Goal: Transaction & Acquisition: Download file/media

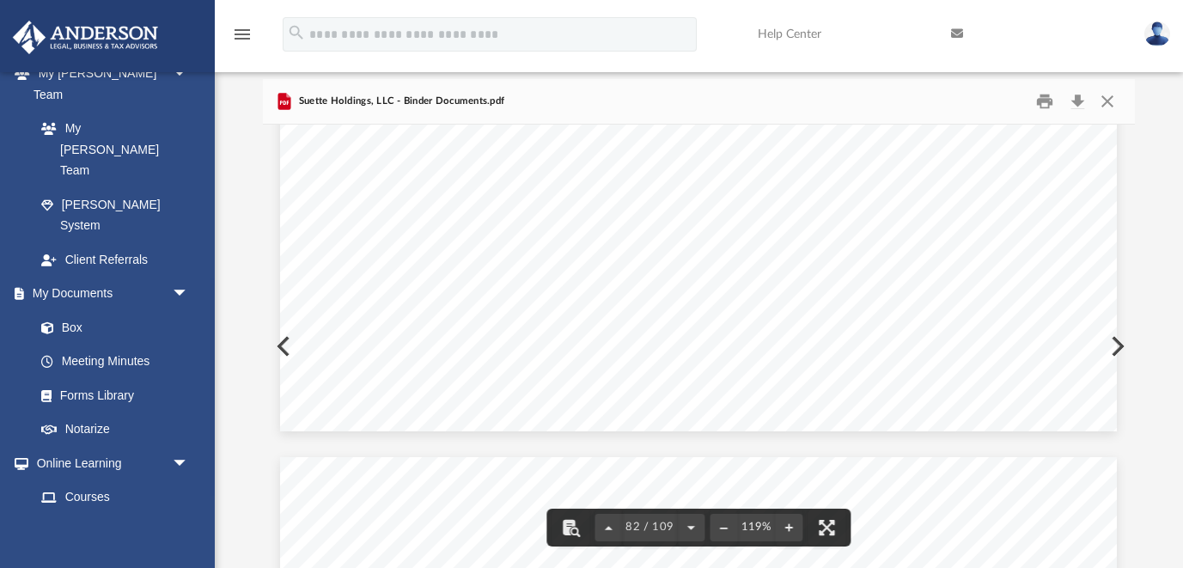
scroll to position [90345, 0]
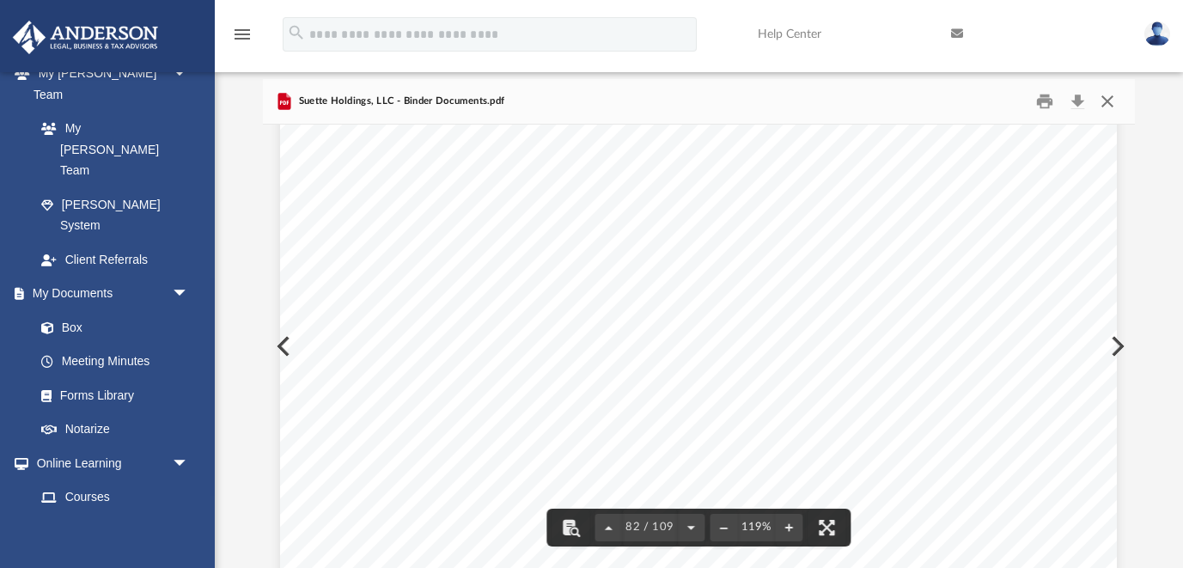
click at [1115, 100] on button "Close" at bounding box center [1107, 101] width 31 height 27
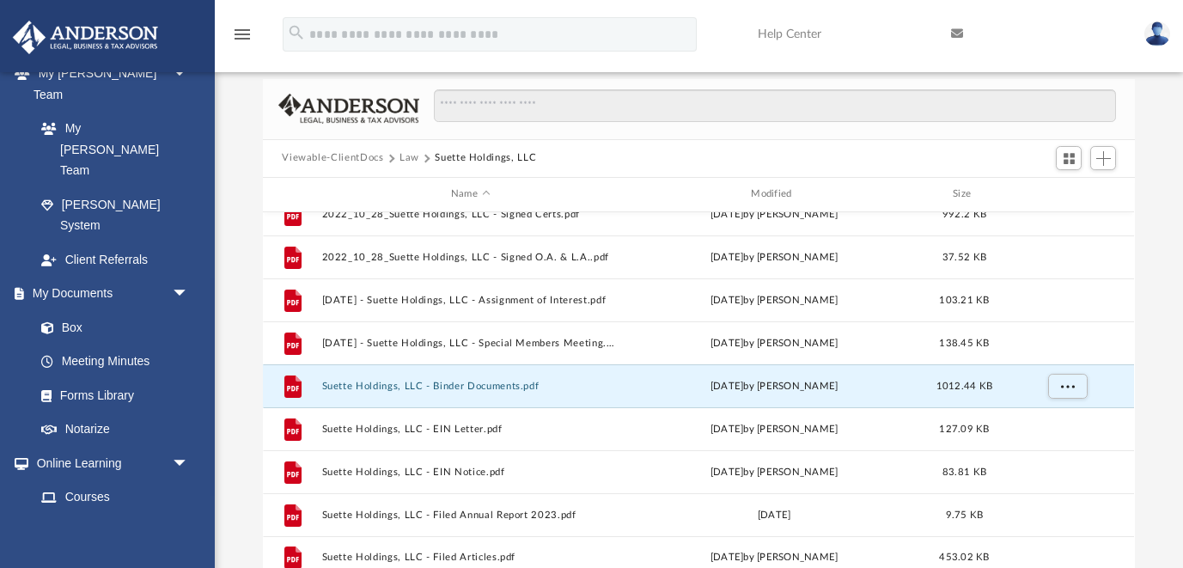
click at [343, 162] on button "Viewable-ClientDocs" at bounding box center [332, 157] width 101 height 15
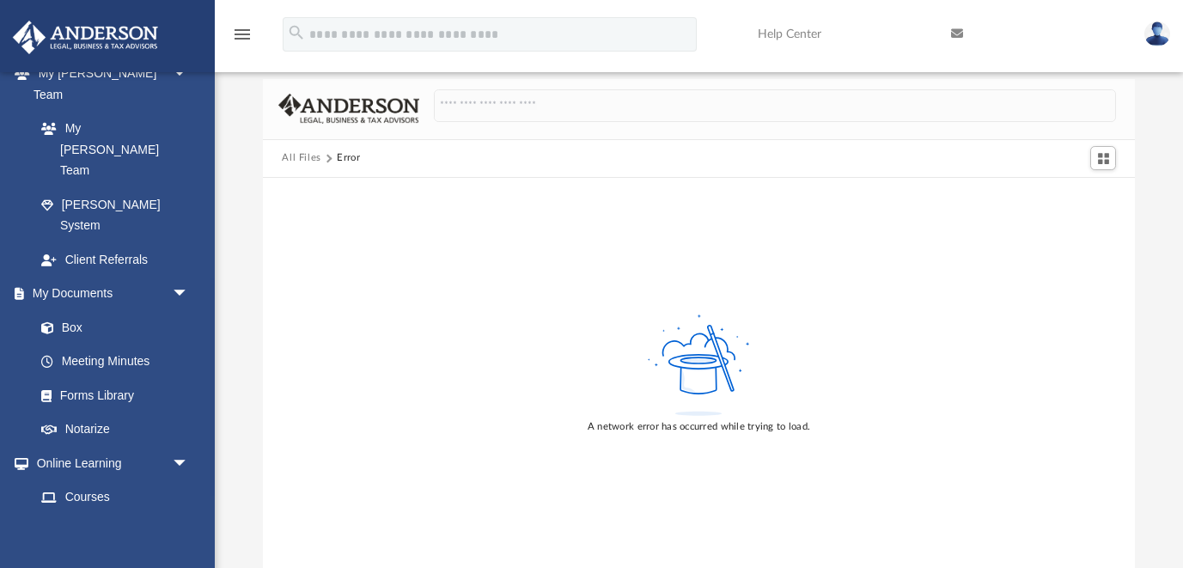
click at [1158, 28] on img at bounding box center [1158, 33] width 26 height 25
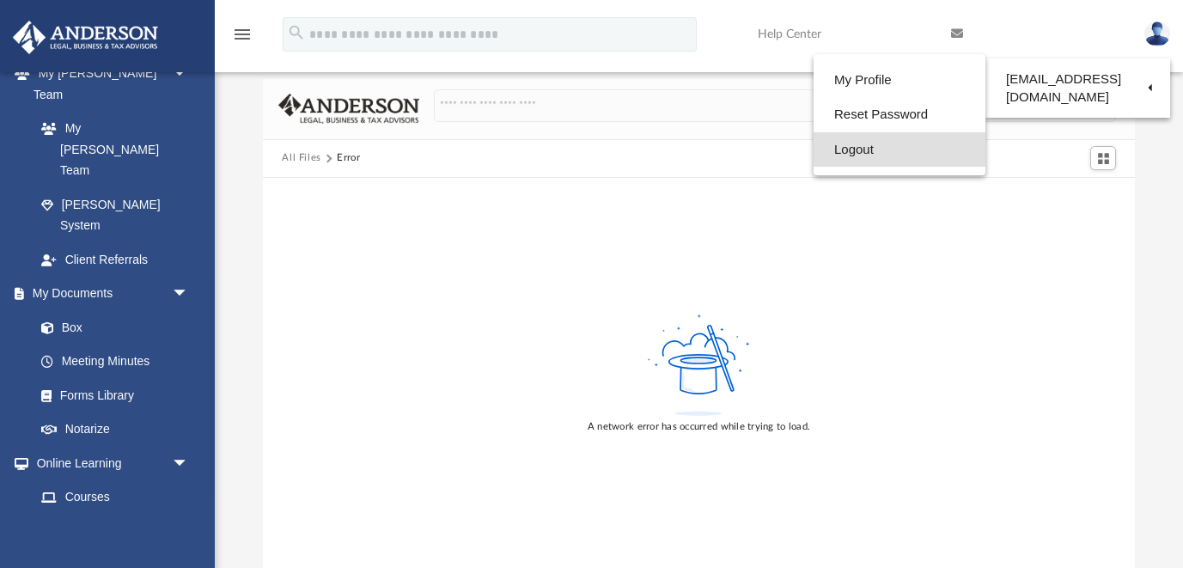
click at [814, 154] on link "Logout" at bounding box center [900, 149] width 172 height 35
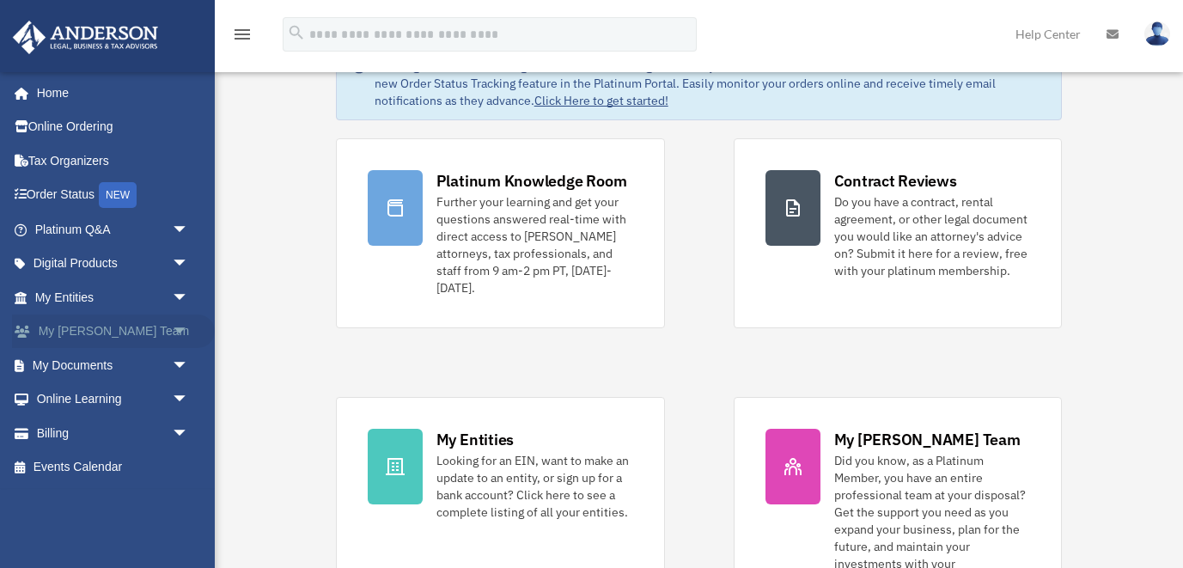
scroll to position [60, 0]
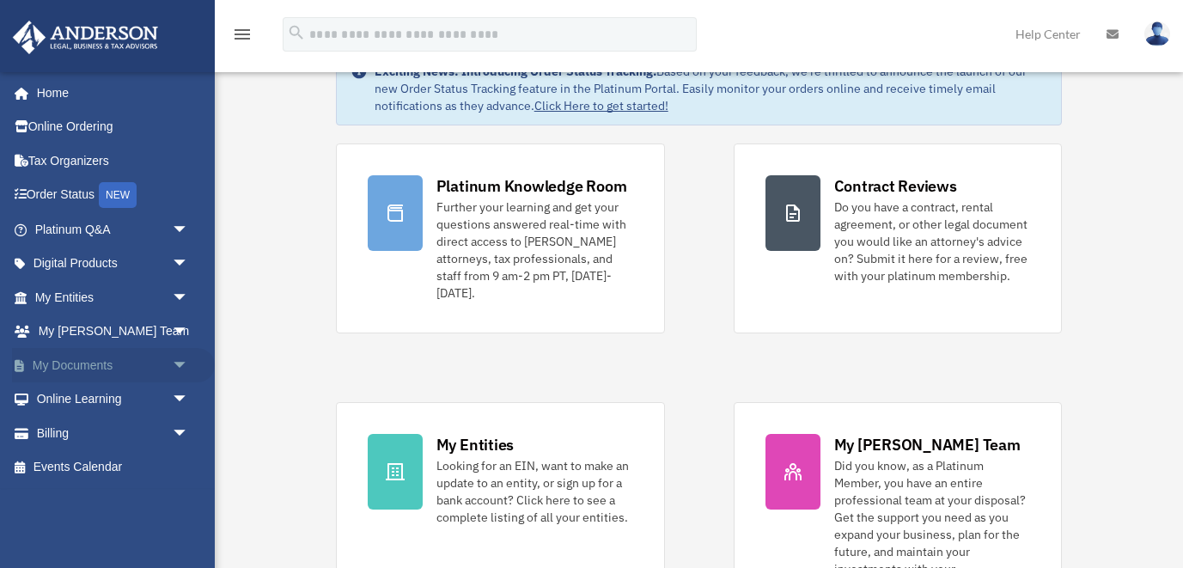
click at [89, 362] on link "My Documents arrow_drop_down" at bounding box center [113, 365] width 203 height 34
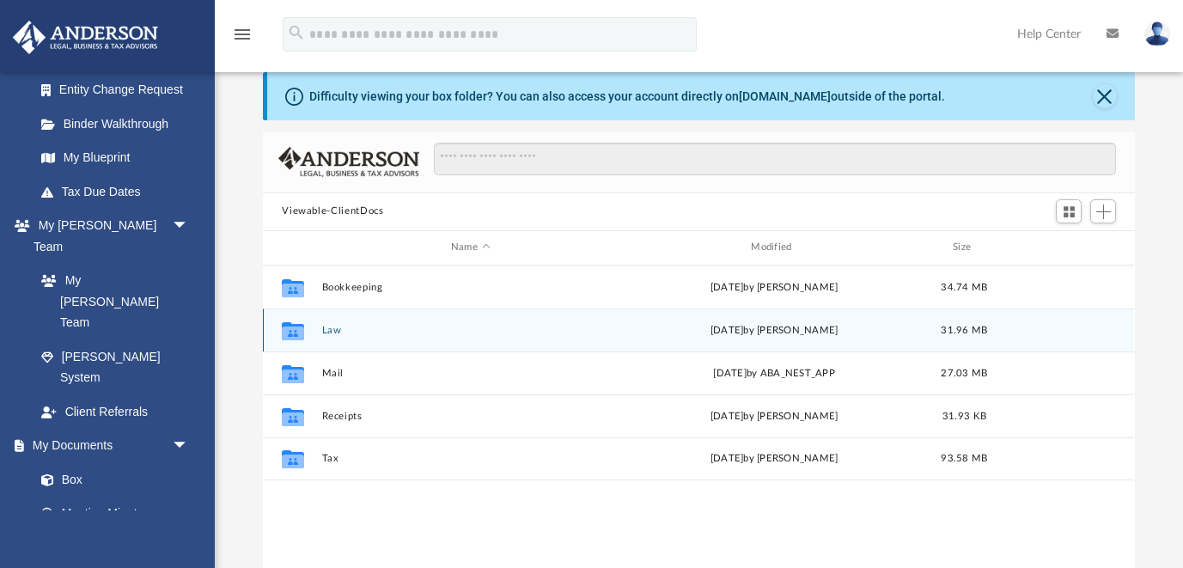
scroll to position [33, 0]
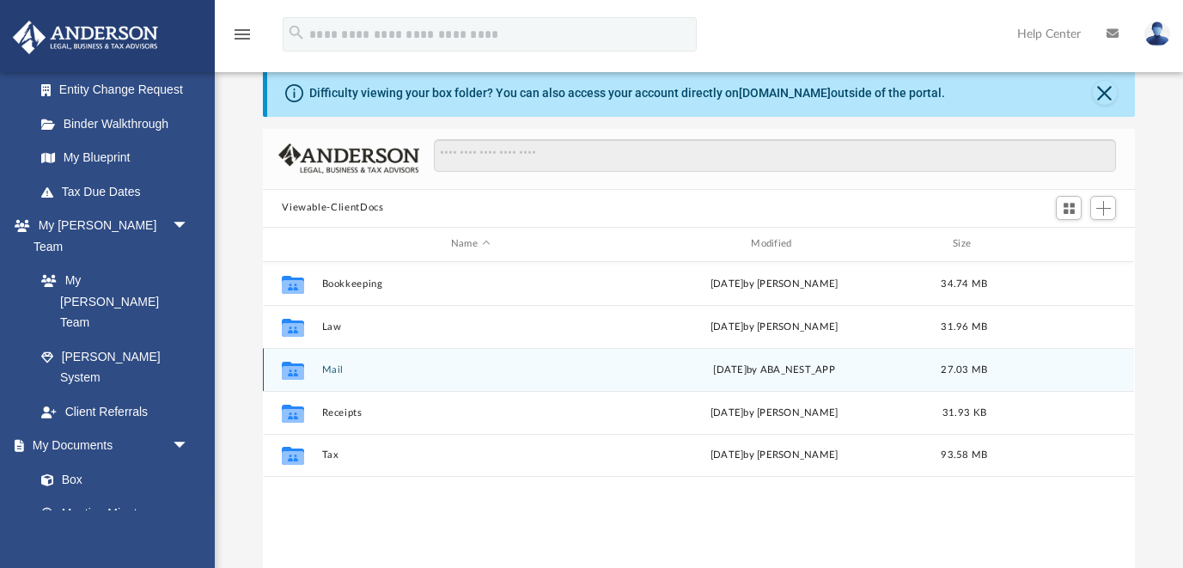
click at [331, 368] on button "Mail" at bounding box center [470, 369] width 296 height 11
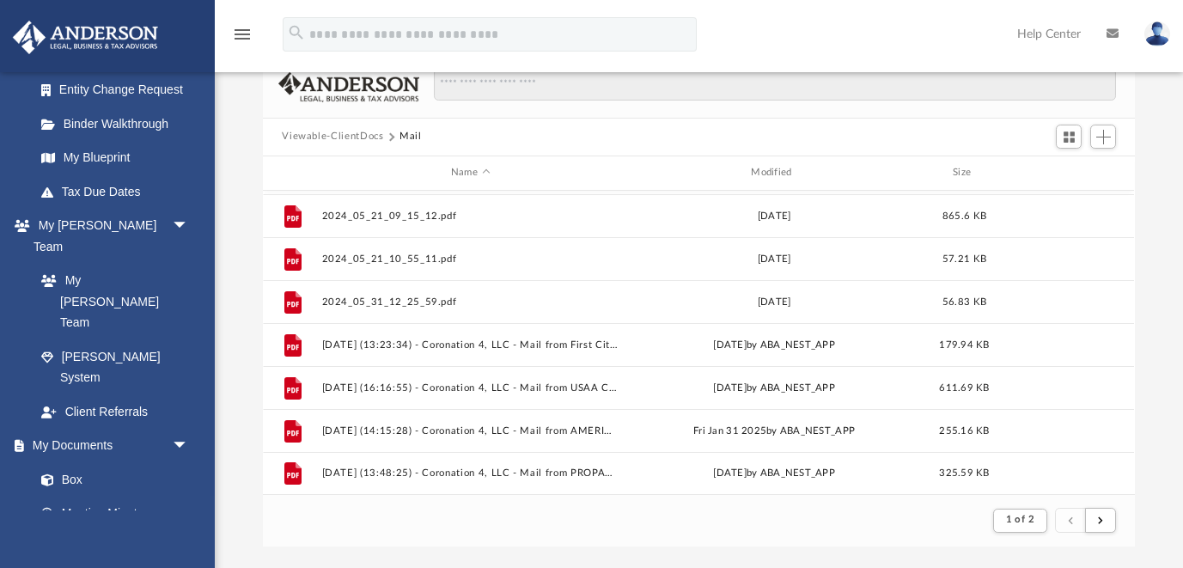
scroll to position [437, 0]
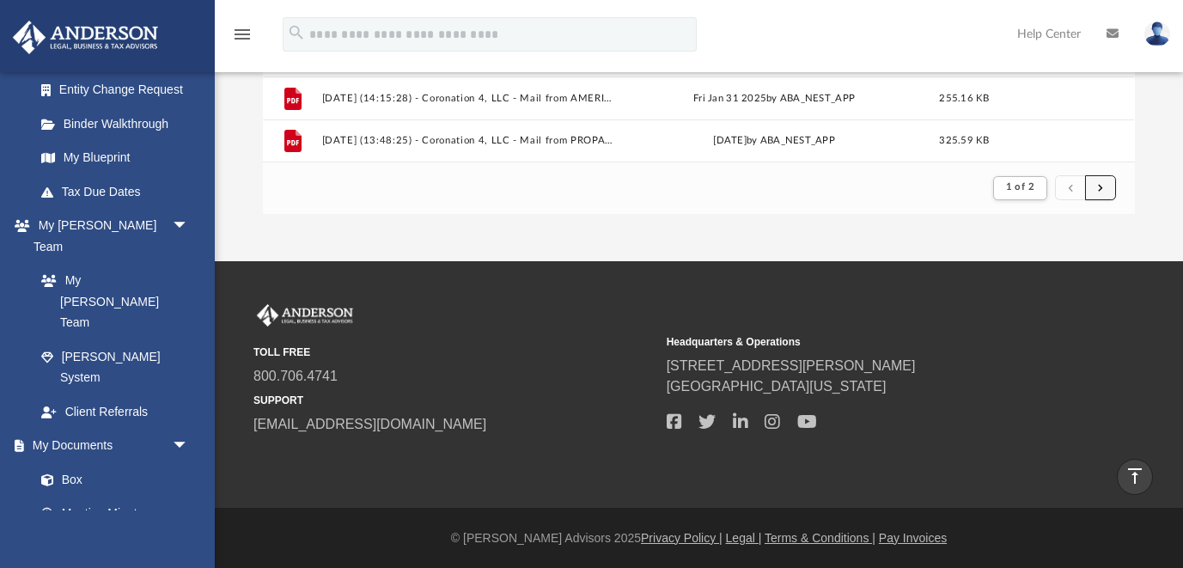
click at [1092, 187] on button "submit" at bounding box center [1100, 187] width 31 height 25
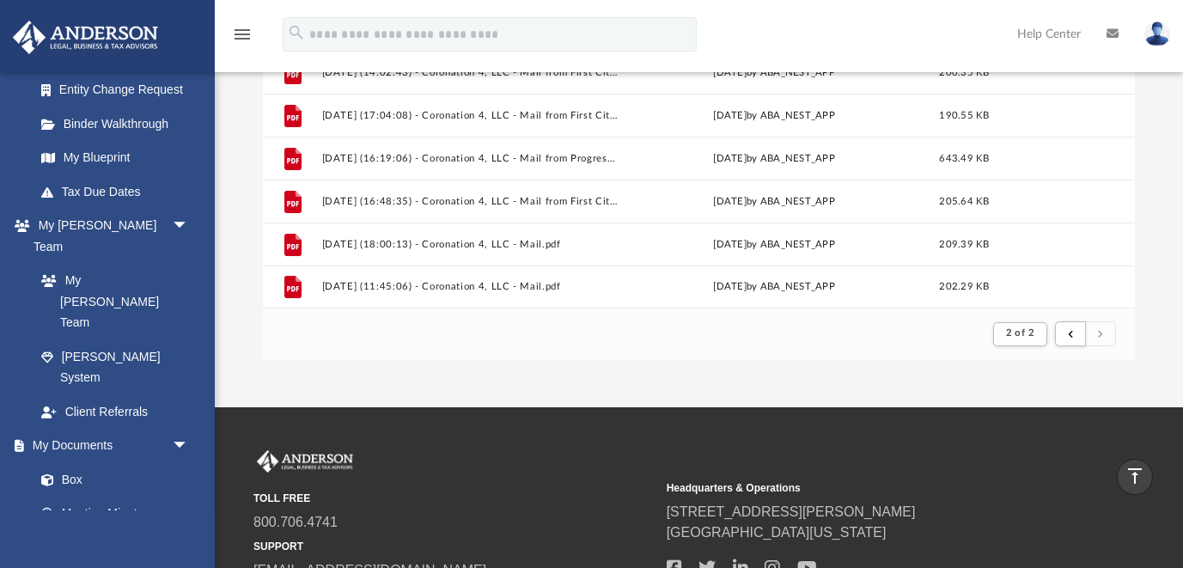
scroll to position [293, 0]
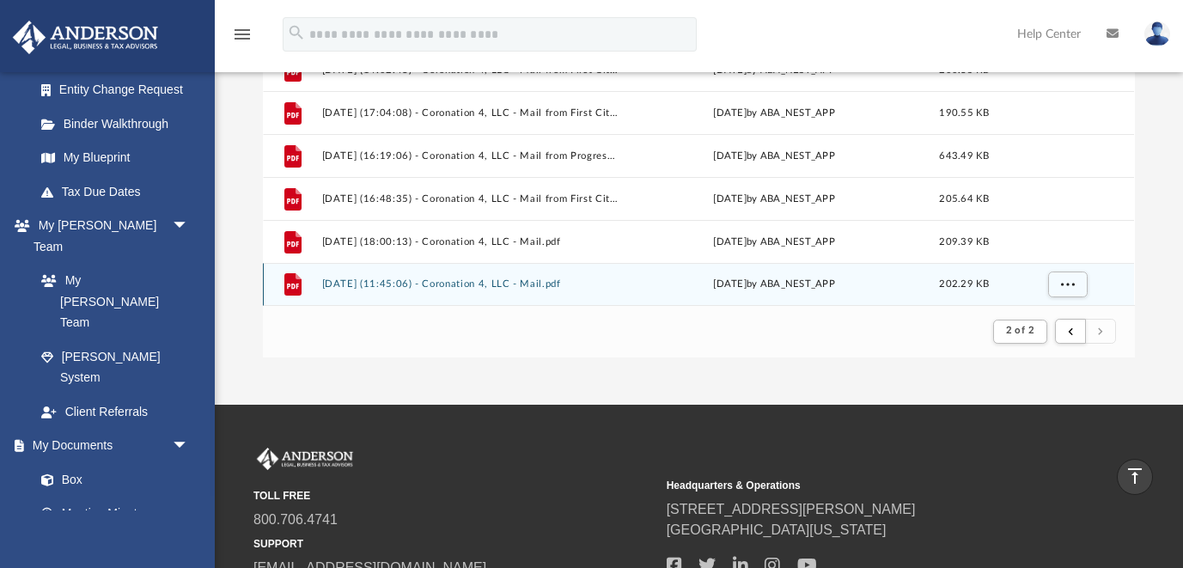
click at [527, 284] on button "2025.08.22 (11:45:06) - Coronation 4, LLC - Mail.pdf" at bounding box center [470, 283] width 296 height 11
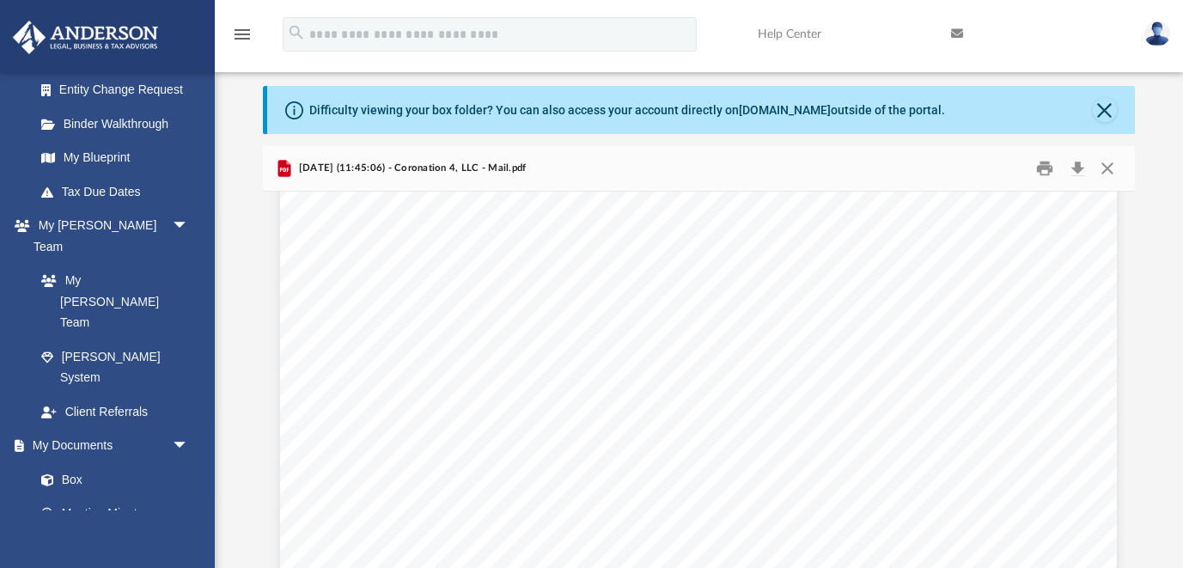
scroll to position [0, 0]
